Goal: Find specific page/section: Find specific page/section

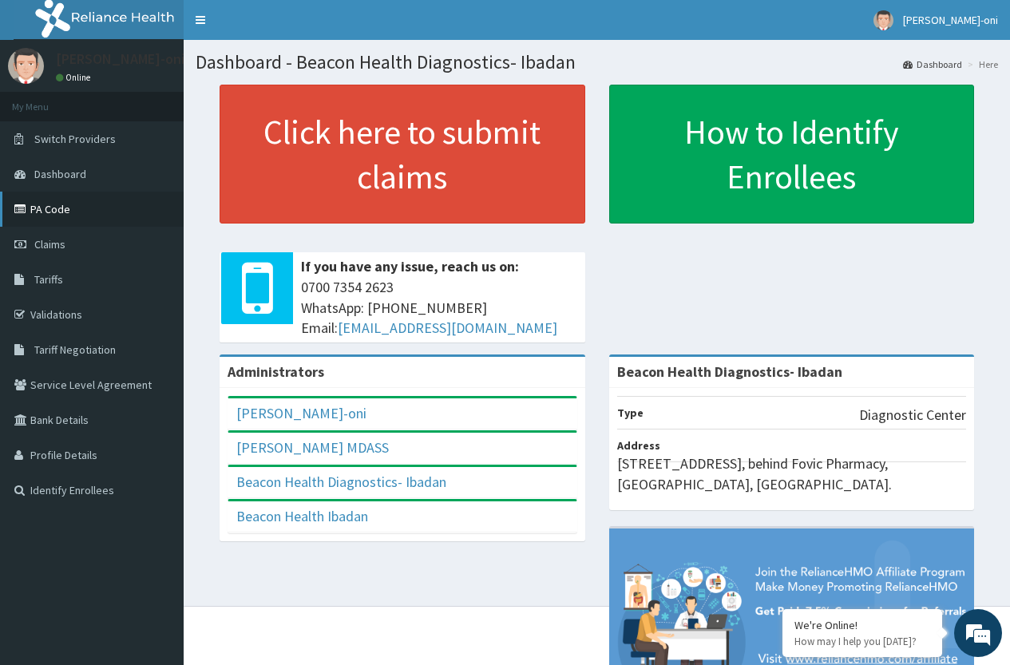
click at [86, 203] on link "PA Code" at bounding box center [92, 209] width 184 height 35
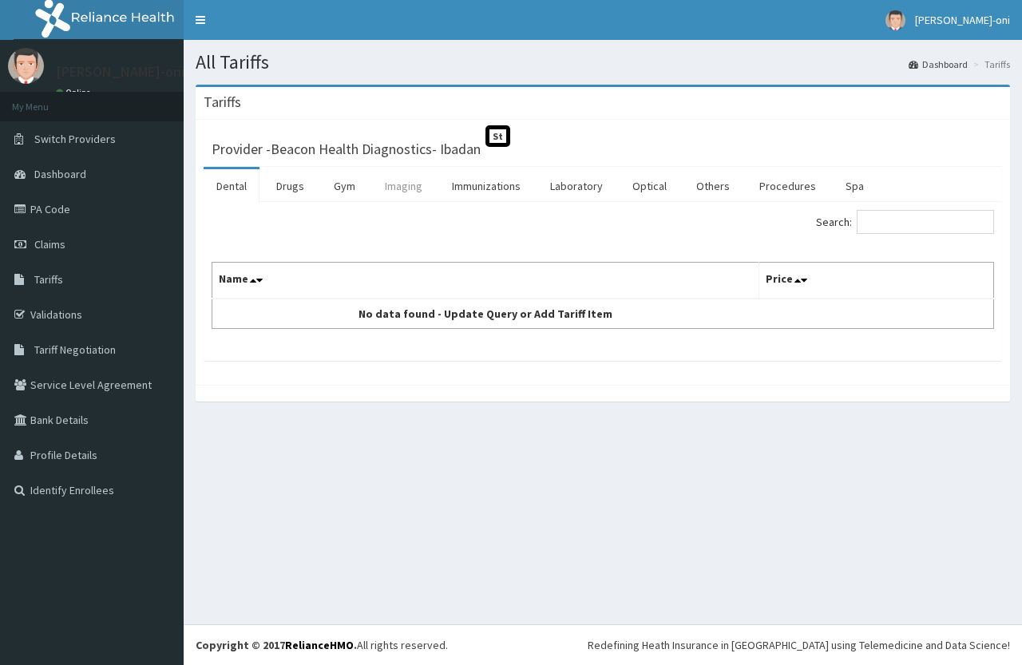
click at [410, 196] on link "Imaging" at bounding box center [403, 186] width 63 height 34
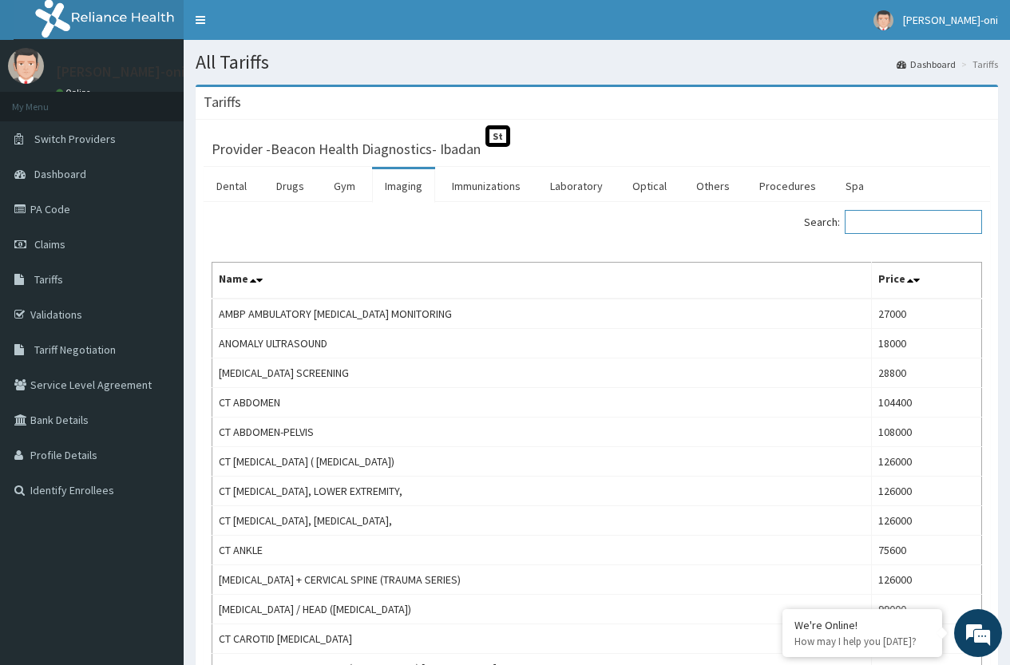
click at [896, 222] on input "Search:" at bounding box center [913, 222] width 137 height 24
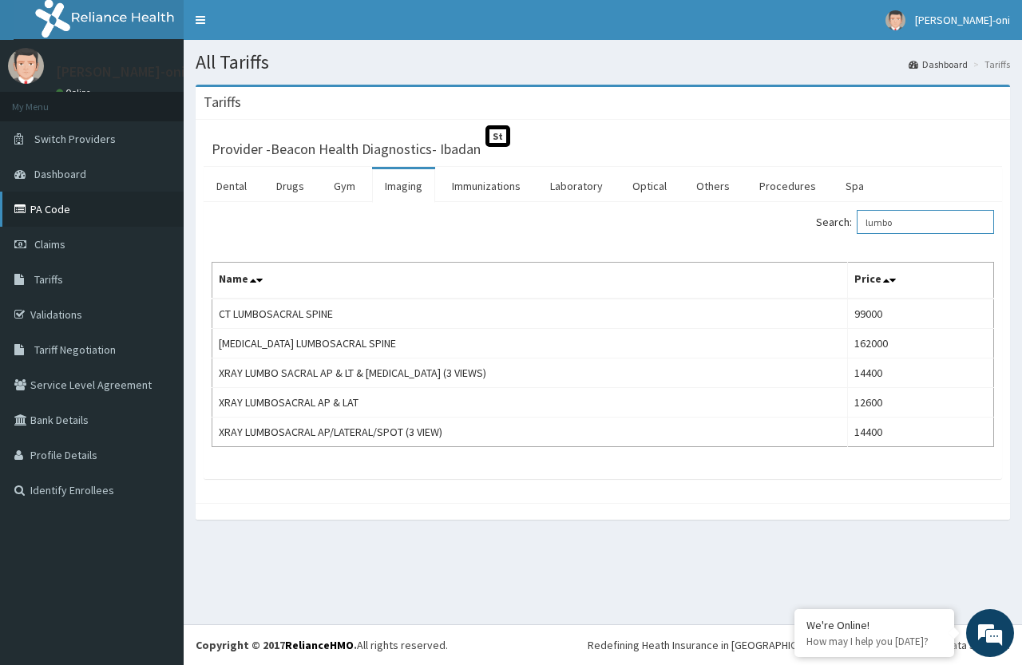
type input "lumbo"
click at [70, 208] on link "PA Code" at bounding box center [92, 209] width 184 height 35
